Goal: Task Accomplishment & Management: Use online tool/utility

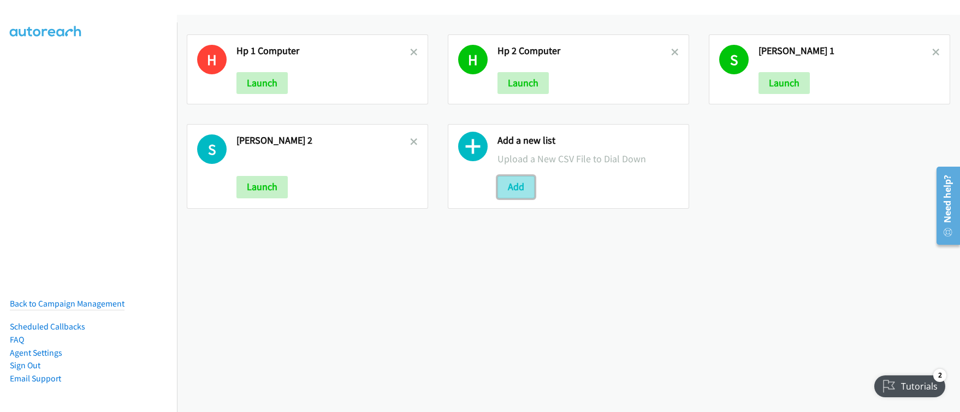
click at [518, 190] on button "Add" at bounding box center [516, 187] width 37 height 22
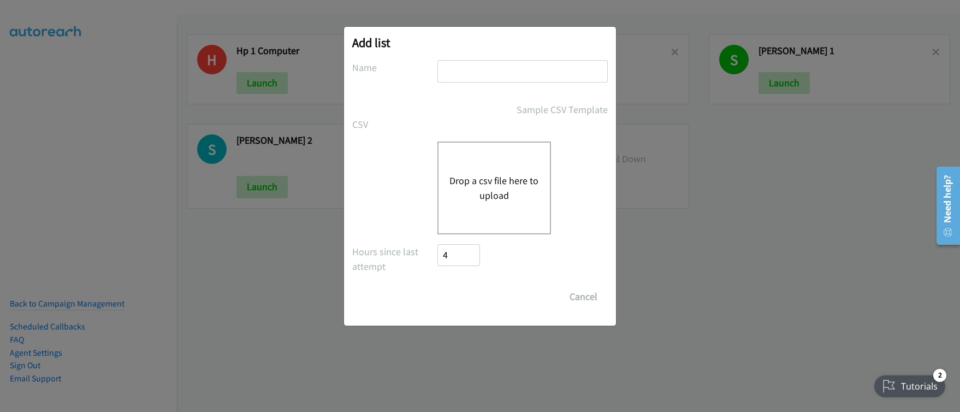
click at [489, 69] on input "text" at bounding box center [523, 71] width 170 height 22
type input "[PERSON_NAME] 3"
click at [477, 172] on div "Drop a csv file here to upload" at bounding box center [495, 187] width 114 height 93
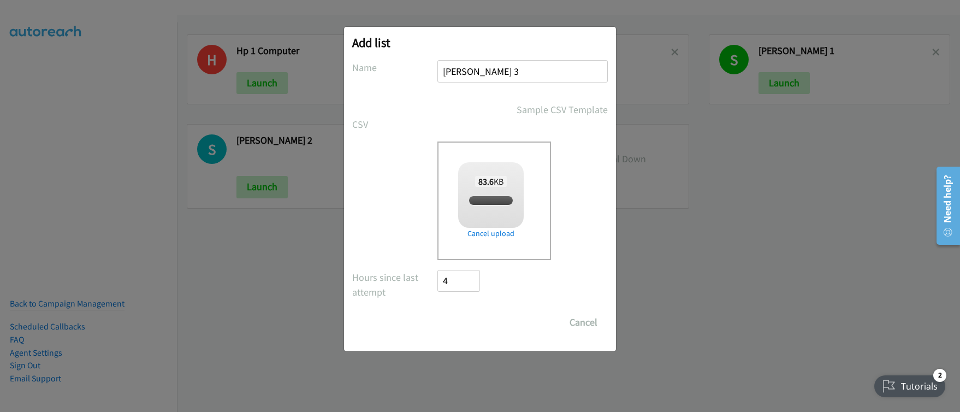
checkbox input "true"
click at [462, 320] on input "Save List" at bounding box center [466, 322] width 57 height 22
